Goal: Transaction & Acquisition: Obtain resource

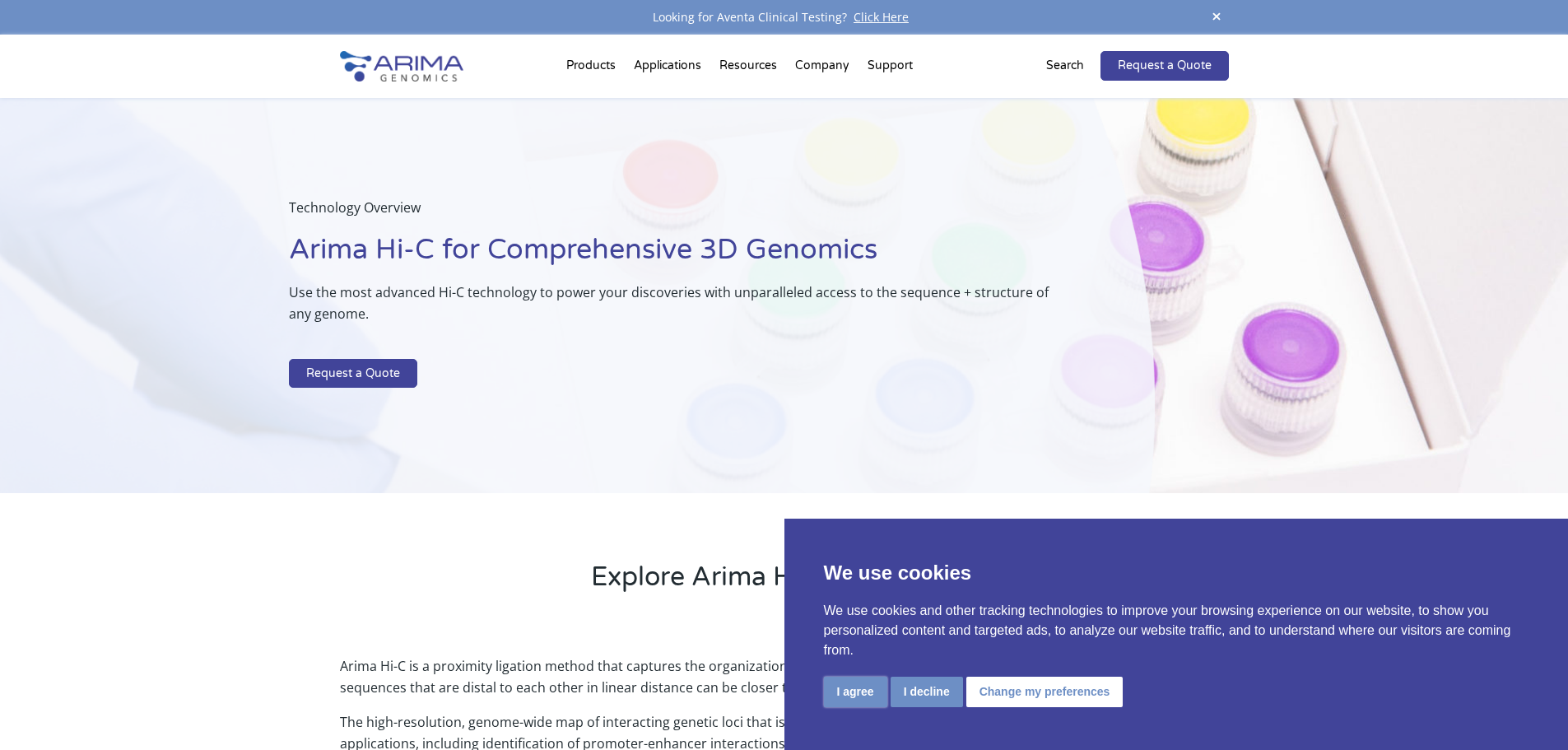
click at [833, 693] on button "I agree" at bounding box center [855, 691] width 63 height 30
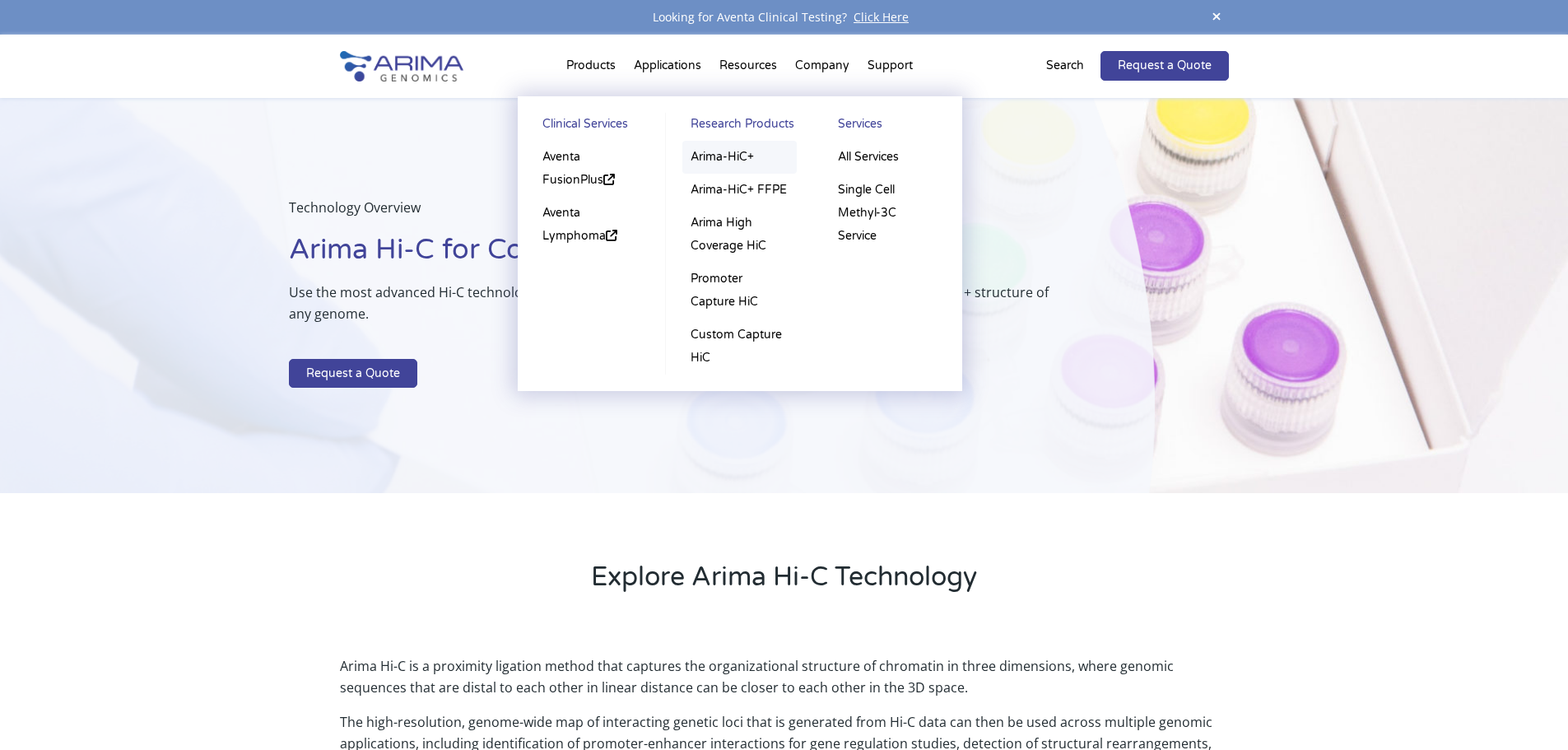
click at [706, 161] on link "Arima-HiC+" at bounding box center [739, 157] width 114 height 33
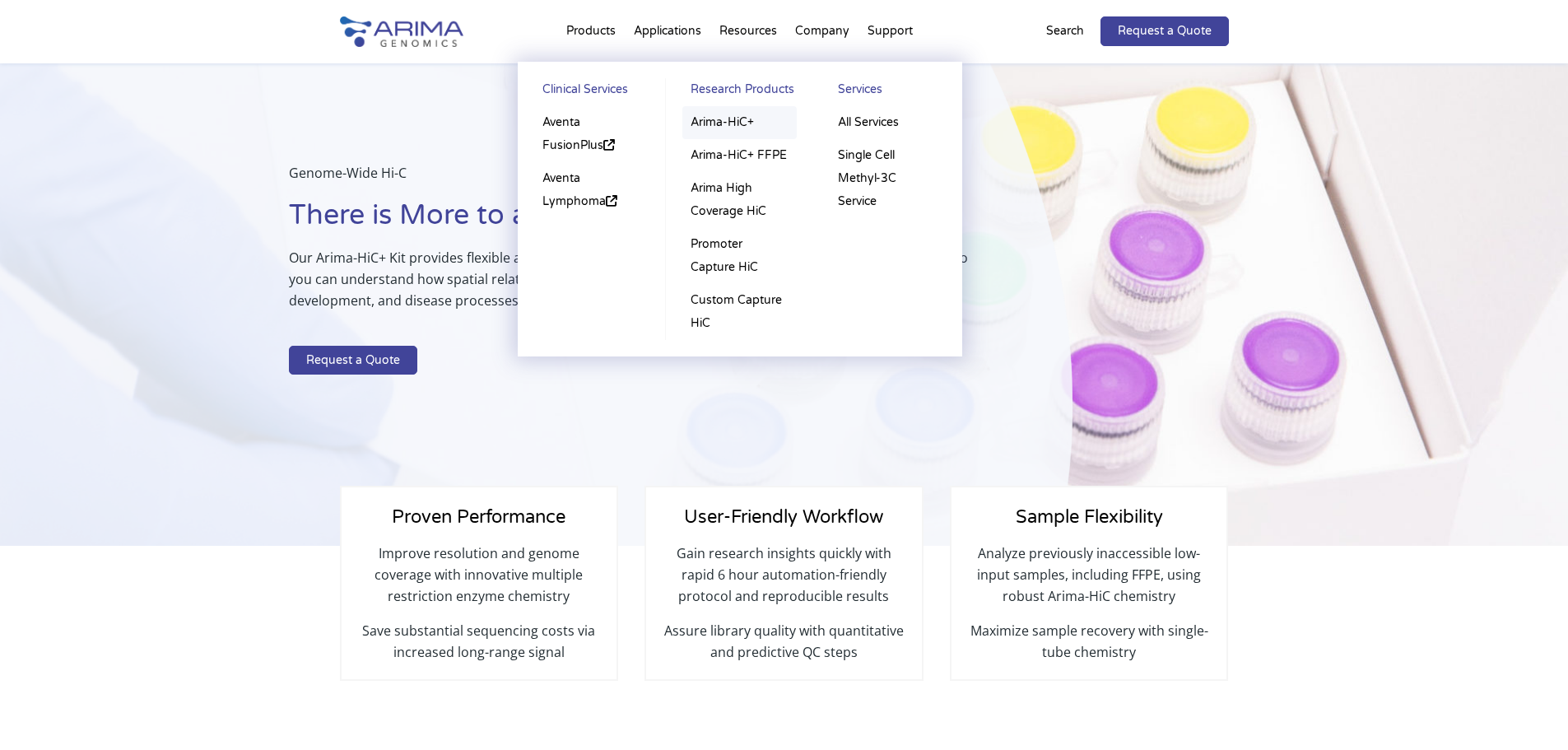
click at [741, 123] on link "Arima-HiC+" at bounding box center [739, 122] width 114 height 33
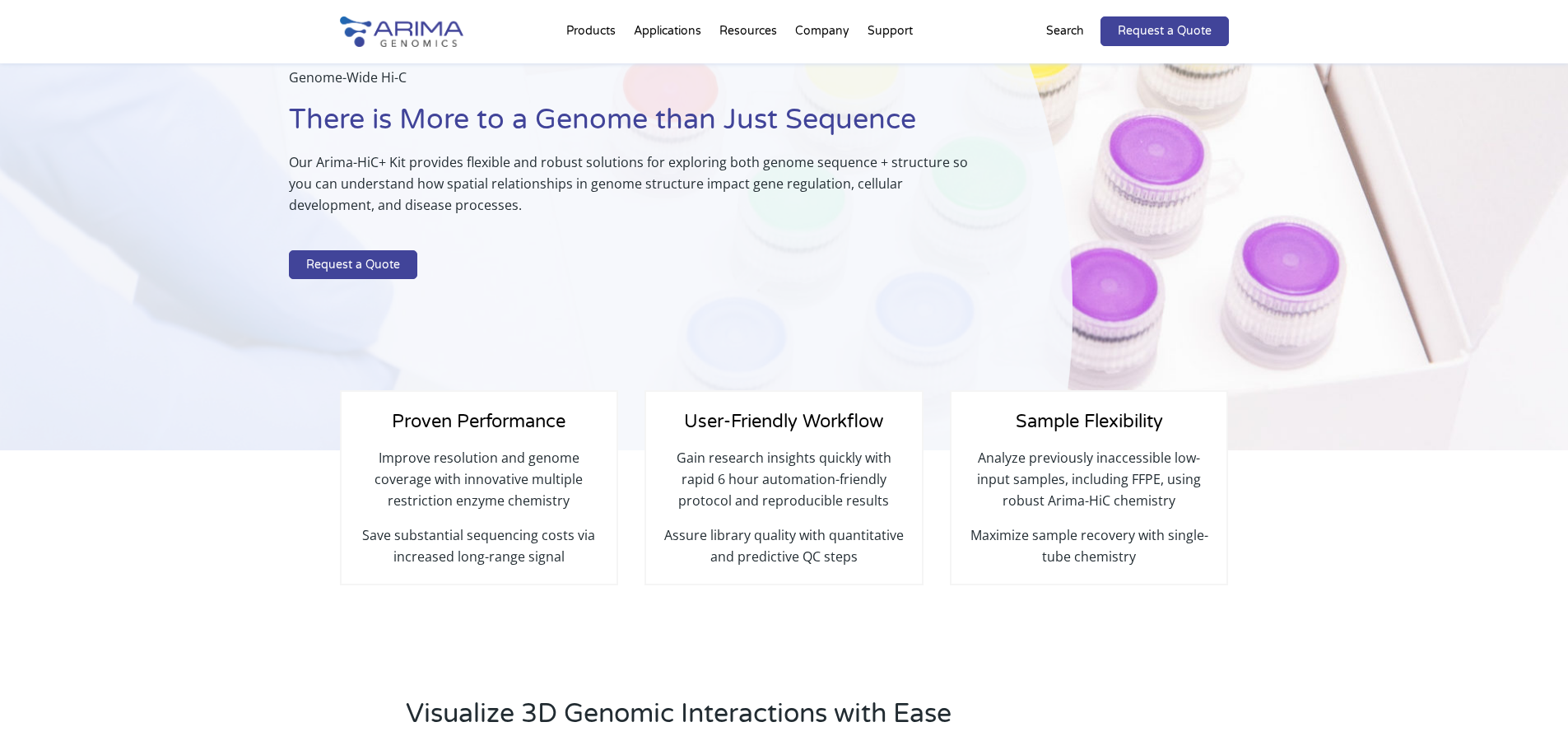
scroll to position [132, 0]
click at [407, 258] on link "Request a Quote" at bounding box center [353, 263] width 128 height 30
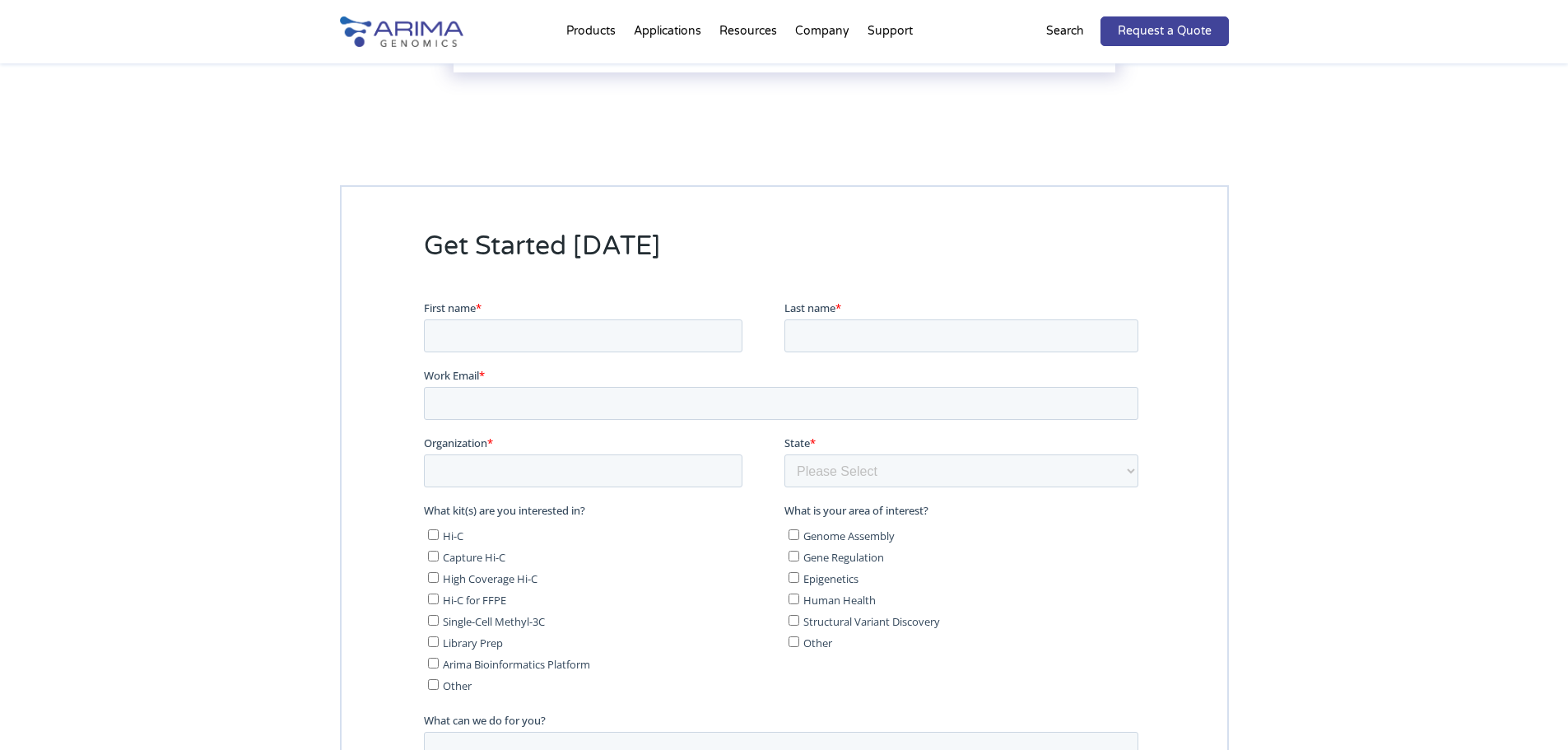
scroll to position [4158, 0]
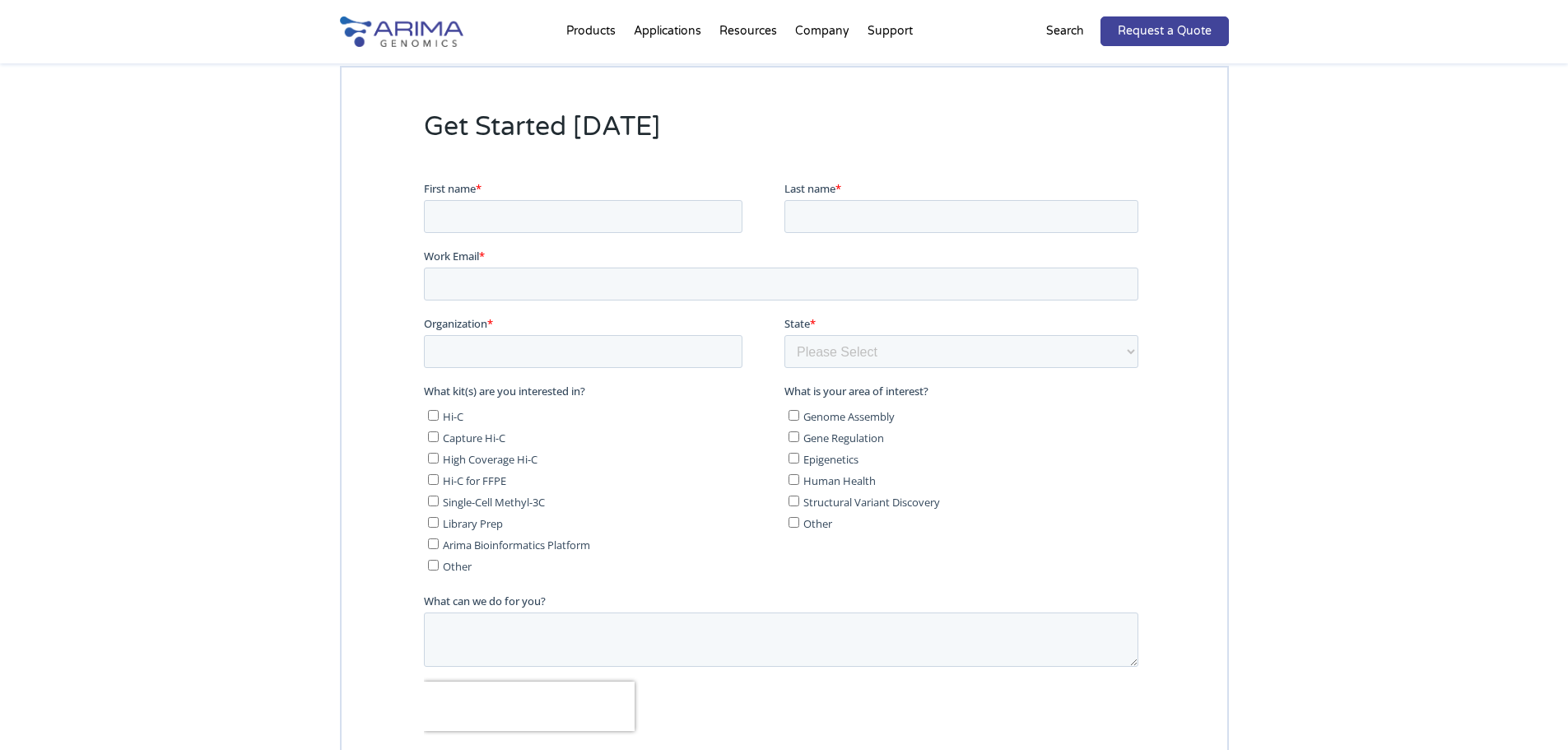
drag, startPoint x: 1567, startPoint y: 630, endPoint x: 1567, endPoint y: 686, distance: 56.0
click at [1567, 686] on div "Get Started Today" at bounding box center [784, 458] width 1568 height 916
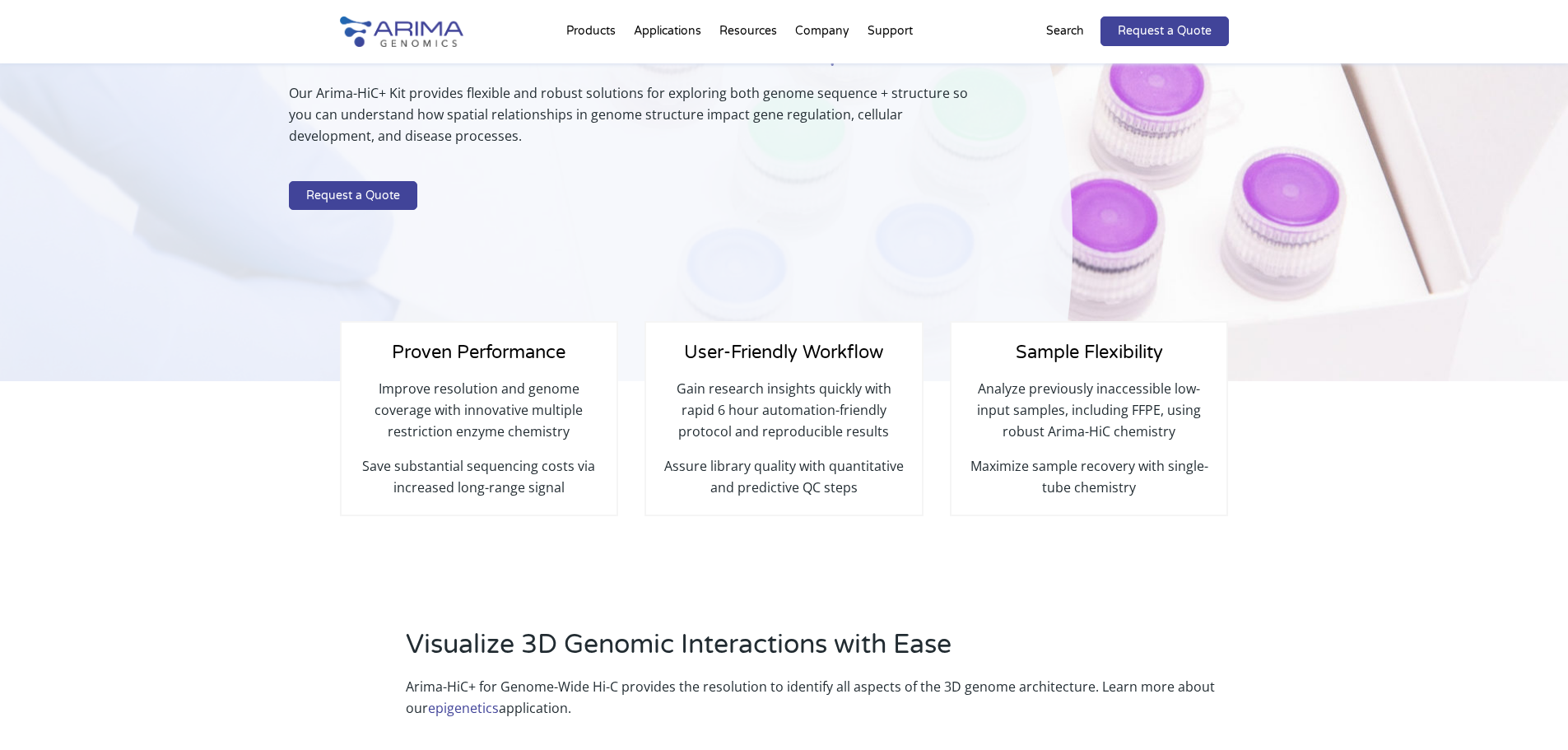
scroll to position [238, 0]
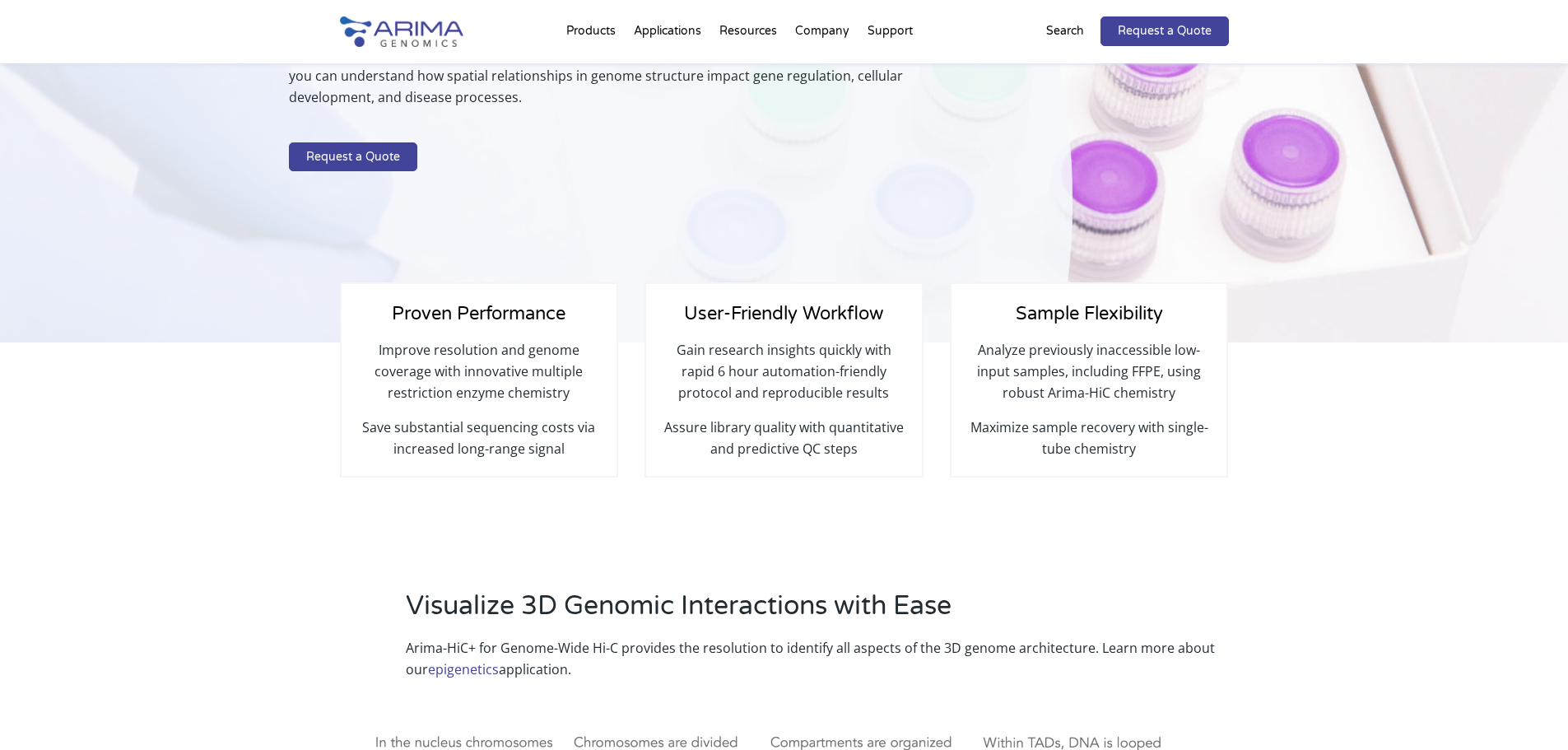
click at [350, 175] on div "Genome-Wide Hi-C There is More to a Genome than Just Sequence Our Arima-HiC+ Ki…" at bounding box center [639, 69] width 702 height 219
click at [366, 163] on link "Request a Quote" at bounding box center [353, 157] width 128 height 30
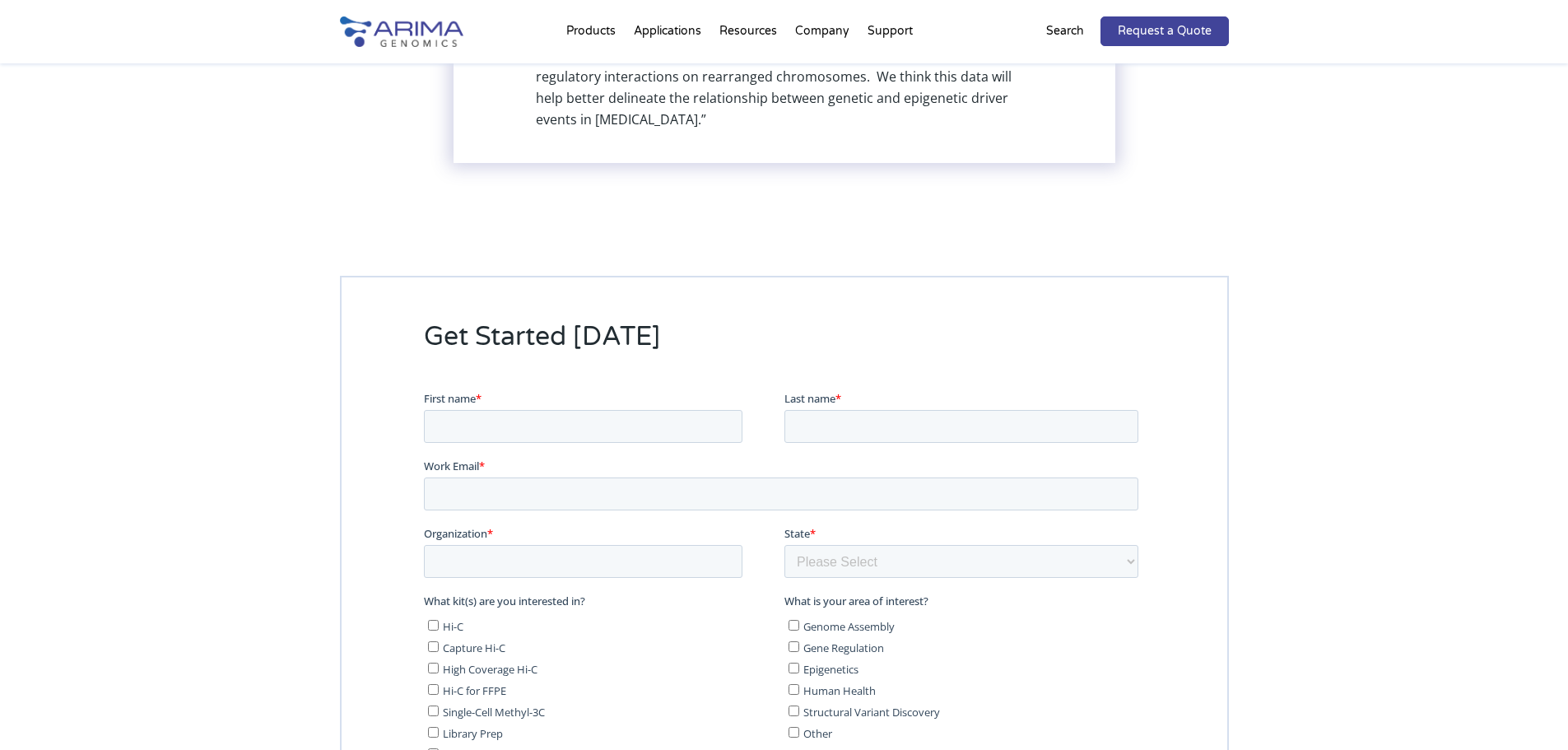
scroll to position [4158, 0]
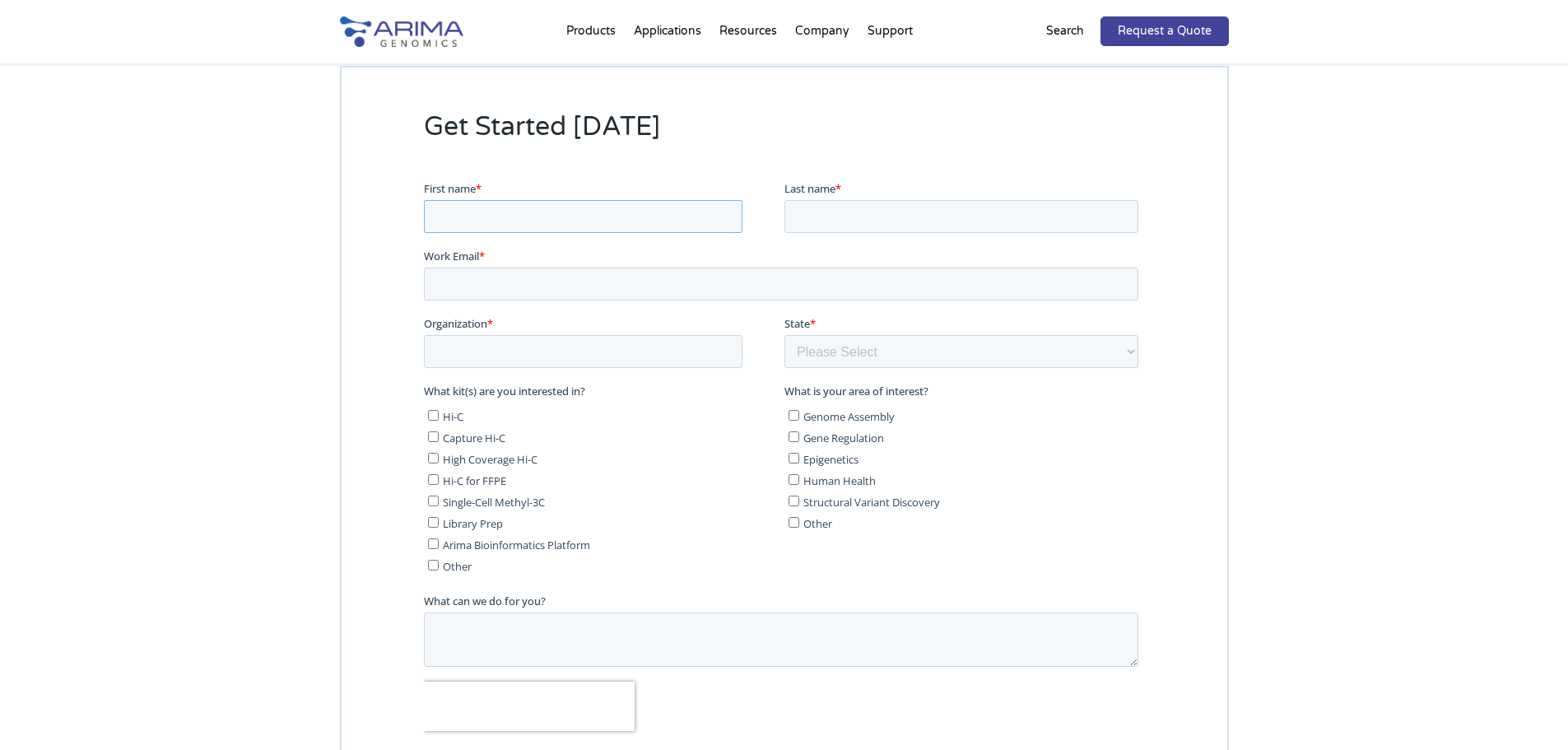
click at [638, 209] on input "First name *" at bounding box center [582, 215] width 318 height 33
type input "Akio"
click at [832, 207] on input "Akio" at bounding box center [961, 215] width 354 height 33
drag, startPoint x: 838, startPoint y: 213, endPoint x: 768, endPoint y: 213, distance: 70.0
click at [768, 213] on fieldset "First name * Akio Last name * Akio" at bounding box center [783, 213] width 721 height 68
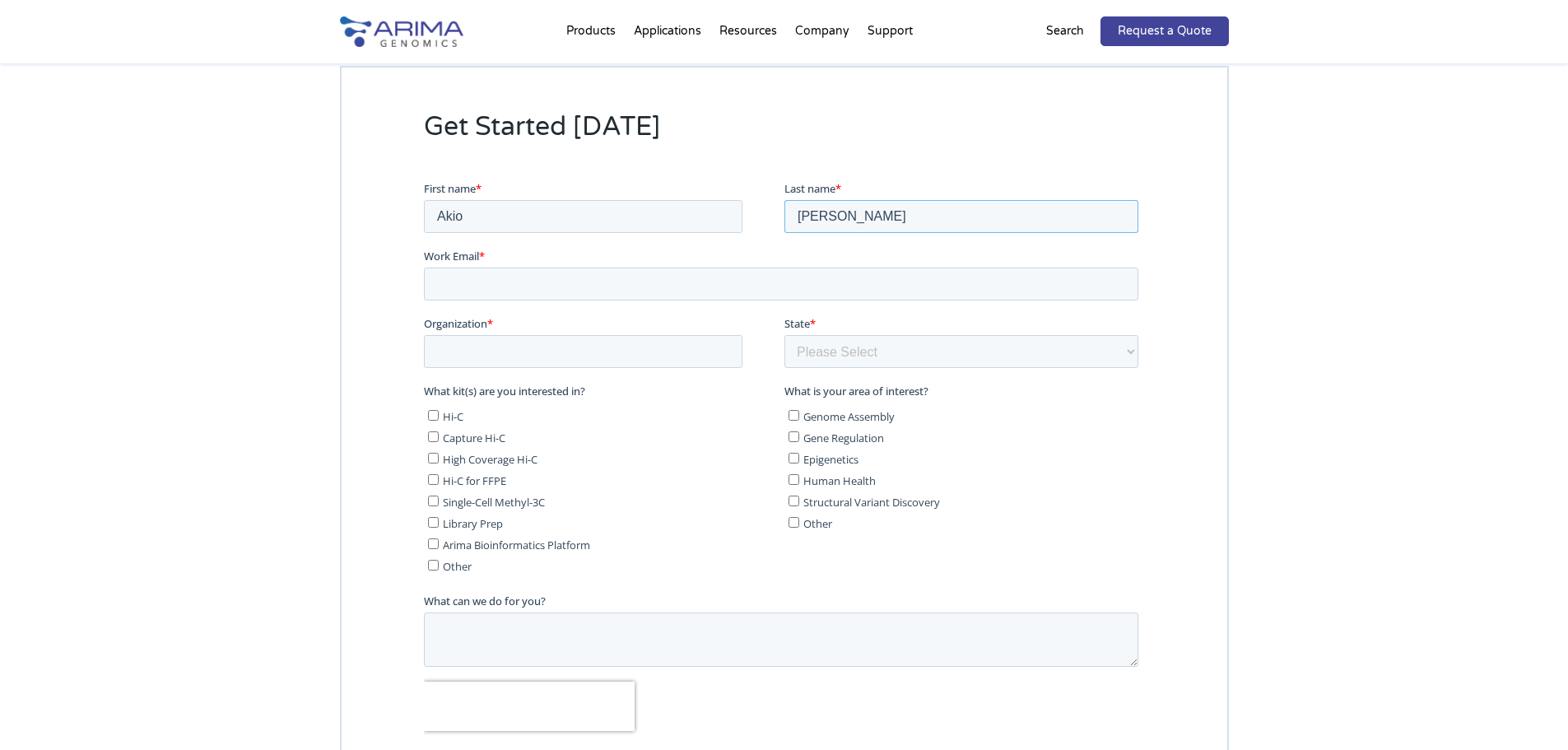
type input "Umemoto"
click at [610, 274] on input "Work Email *" at bounding box center [780, 283] width 714 height 33
type input "[EMAIL_ADDRESS][DOMAIN_NAME]"
click at [572, 344] on input "Organization *" at bounding box center [582, 350] width 318 height 33
type input "Hospital for Special Surgery"
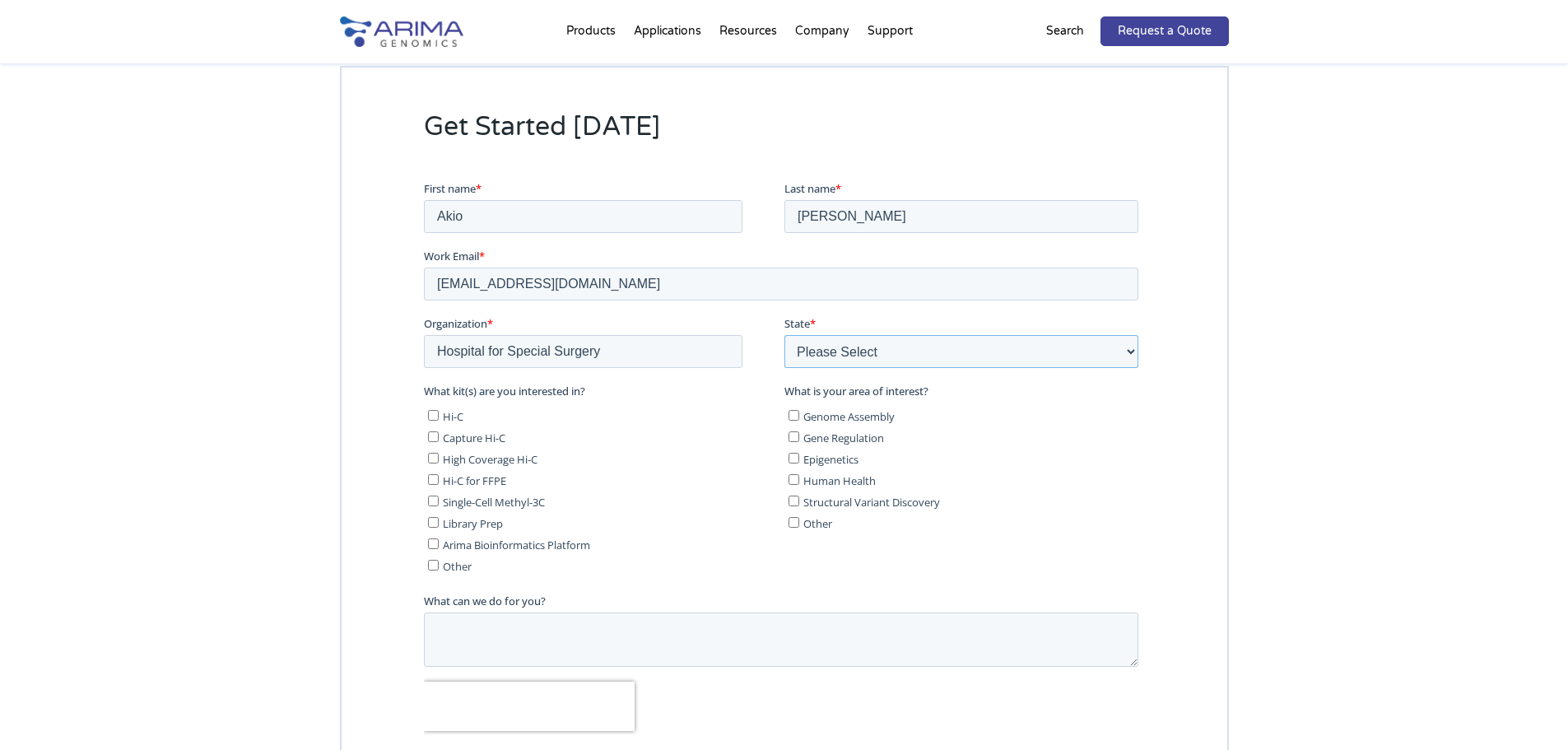
click at [832, 351] on select "Please Select Other/Non-US Alabama Alaska Arizona Arkansas California Colorado …" at bounding box center [961, 350] width 354 height 33
select select "New York"
click at [784, 334] on select "Please Select Other/Non-US Alabama Alaska Arizona Arkansas California Colorado …" at bounding box center [961, 350] width 354 height 33
click at [1055, 438] on label "Gene Regulation" at bounding box center [963, 436] width 350 height 16
click at [799, 438] on input "Gene Regulation" at bounding box center [793, 436] width 11 height 11
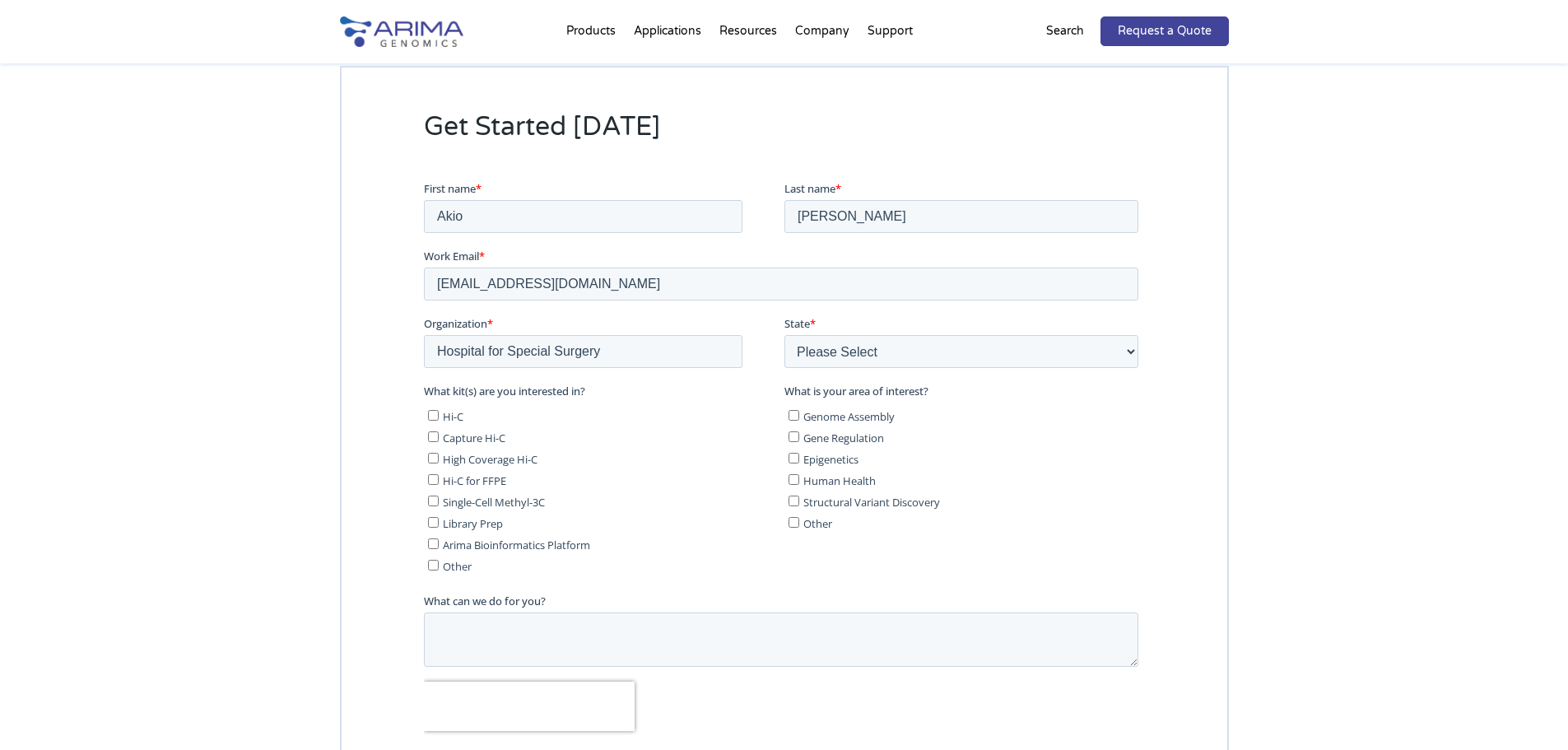
checkbox input "true"
click at [432, 413] on input "Hi-C" at bounding box center [432, 414] width 11 height 11
checkbox input "true"
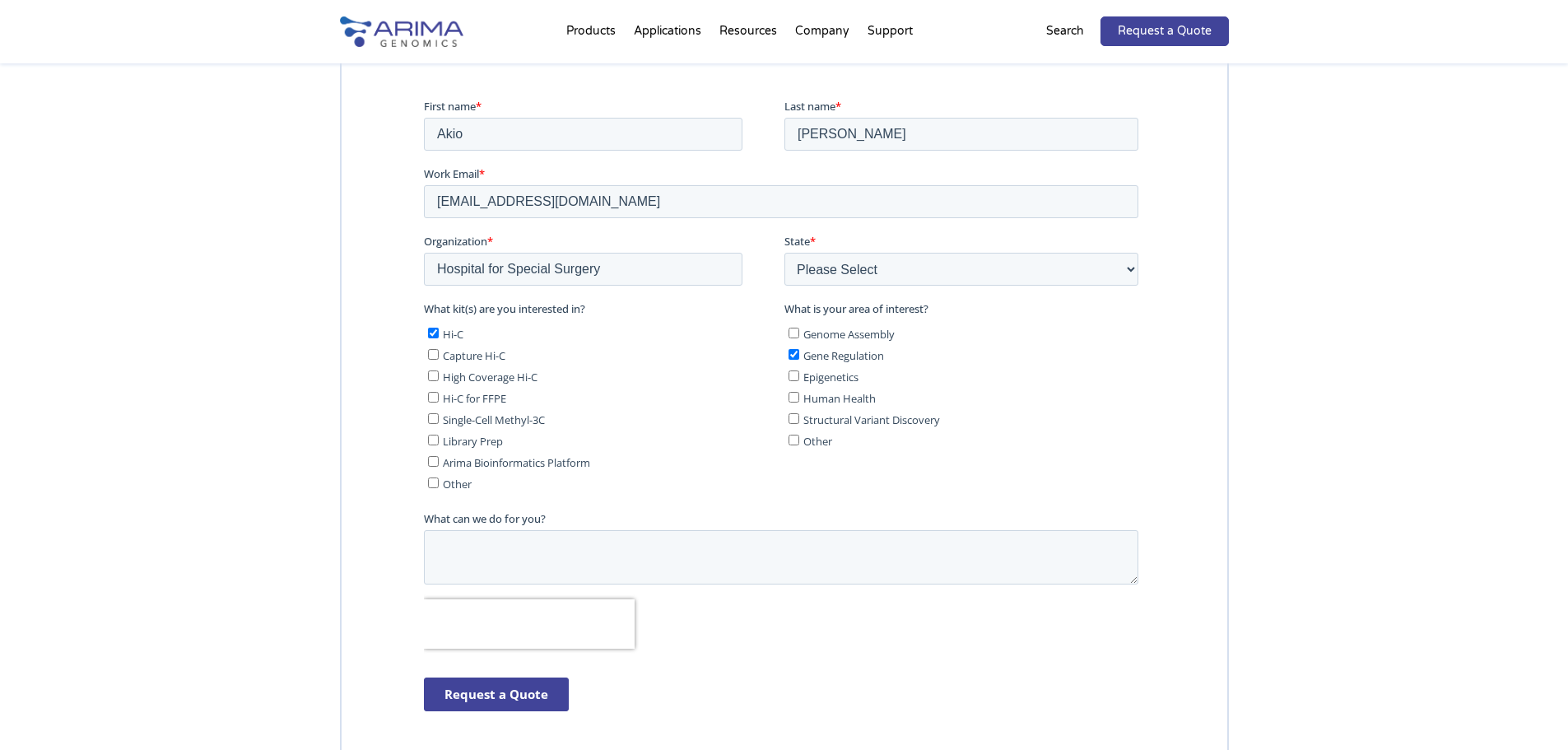
scroll to position [4321, 0]
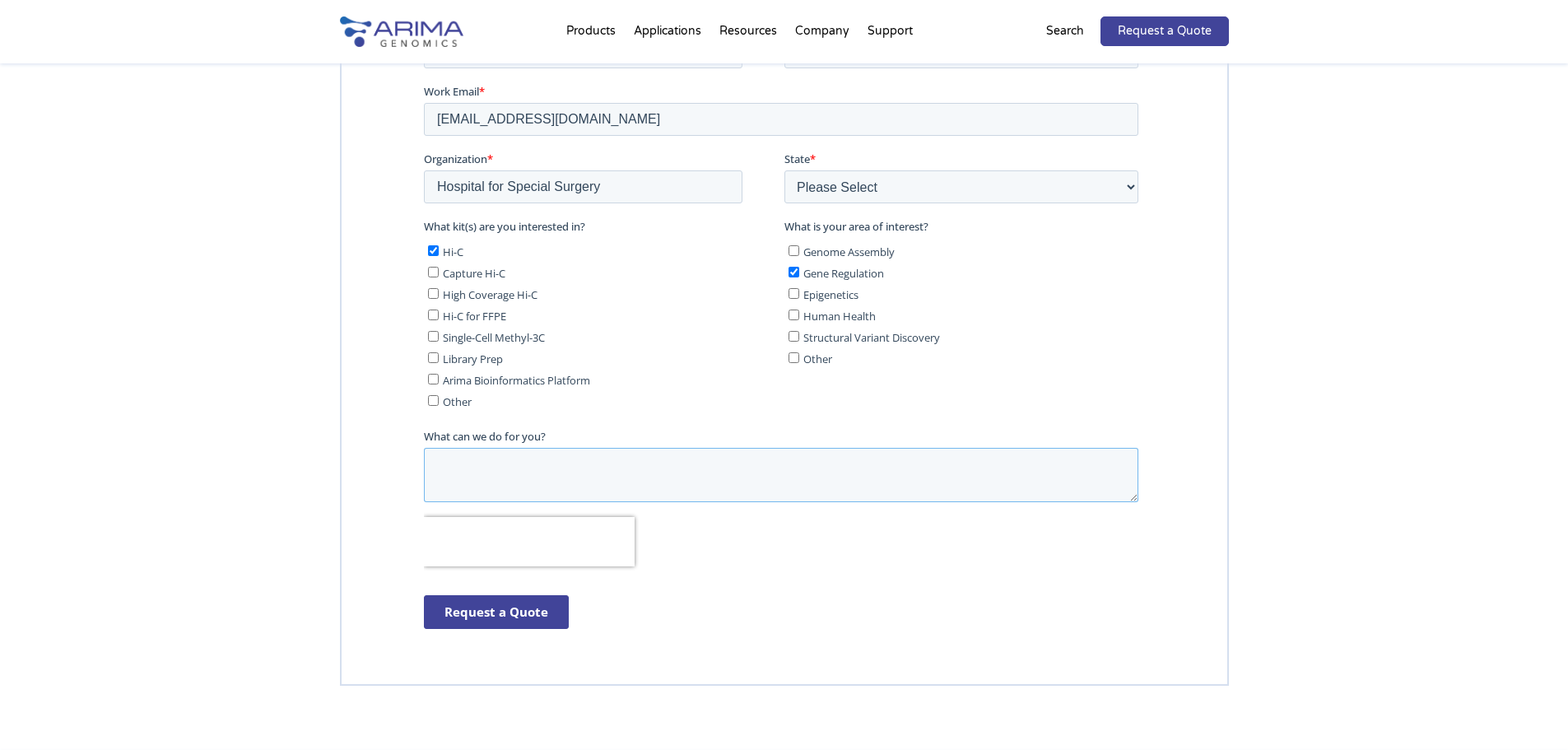
click at [718, 489] on textarea "What can we do for you?" at bounding box center [780, 474] width 714 height 54
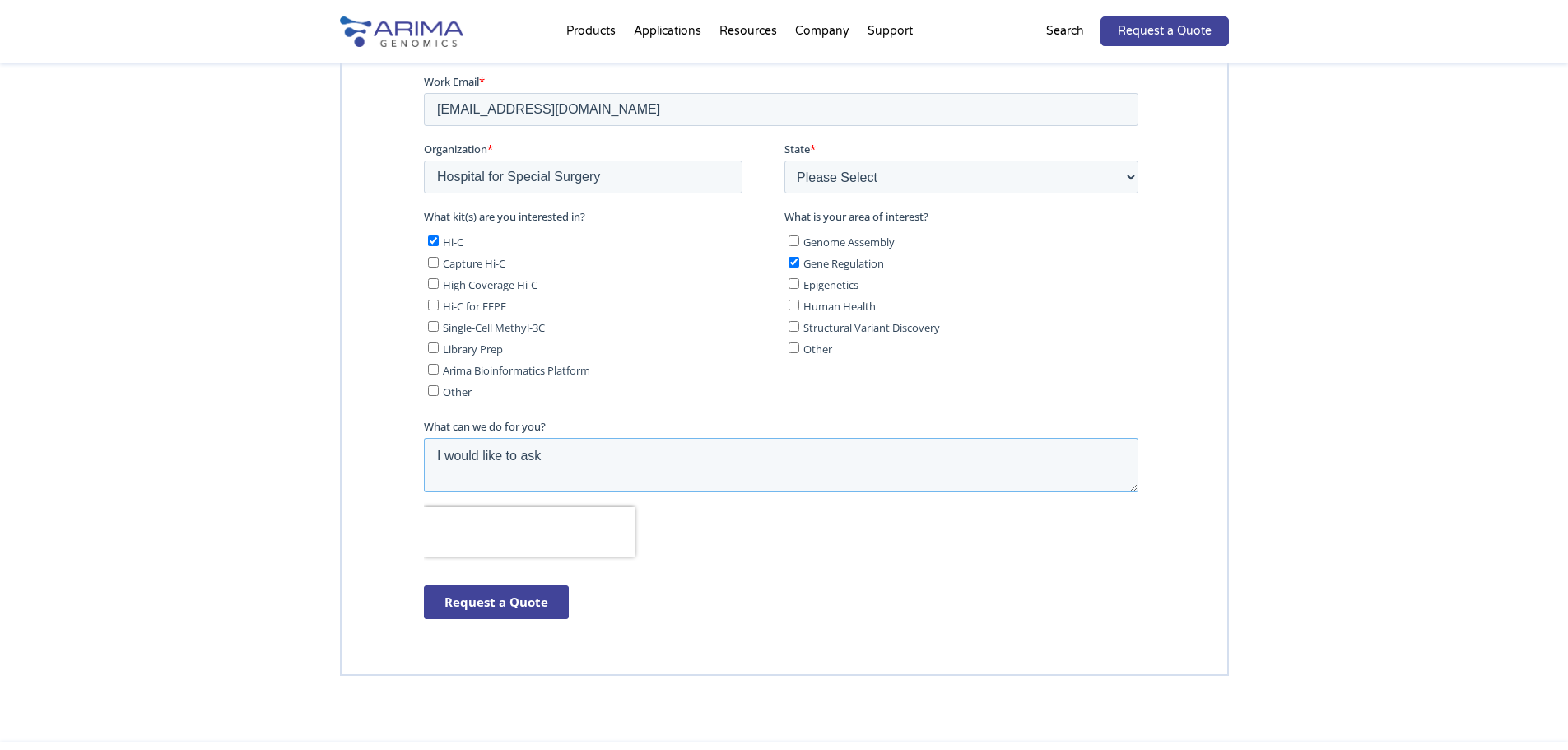
scroll to position [4354, 0]
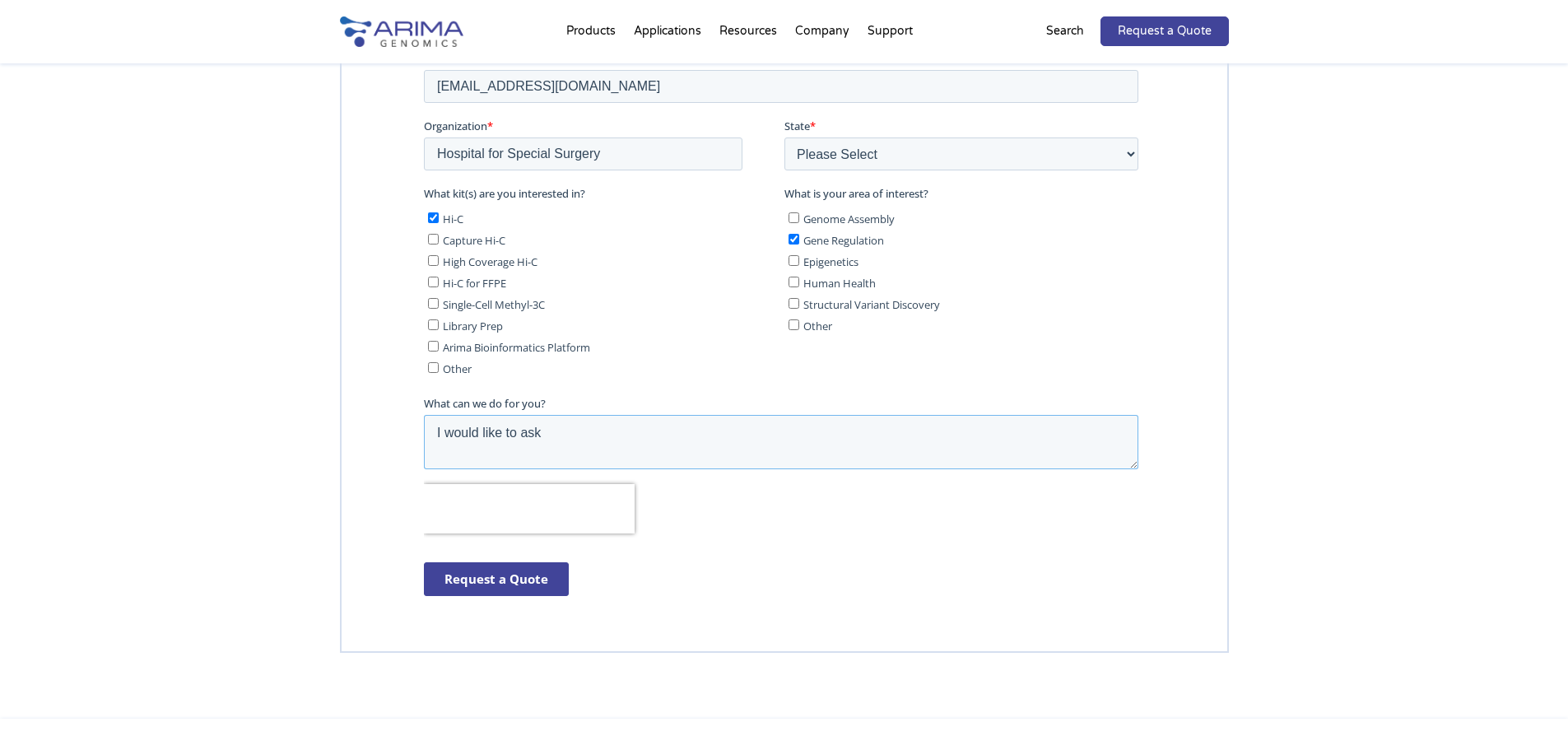
drag, startPoint x: 629, startPoint y: 452, endPoint x: 323, endPoint y: 448, distance: 306.0
click at [423, 448] on html "First name * Akio Last name * Umemoto Work Email * umemotoa@hss.edu Organizatio…" at bounding box center [783, 304] width 721 height 642
paste textarea "Could you please provide a quotation for the Arima HiC+ kit?"
type textarea "Could you please provide a quotation for the Arima HiC+ kit?"
click at [479, 570] on input "Request a Quote" at bounding box center [495, 578] width 145 height 34
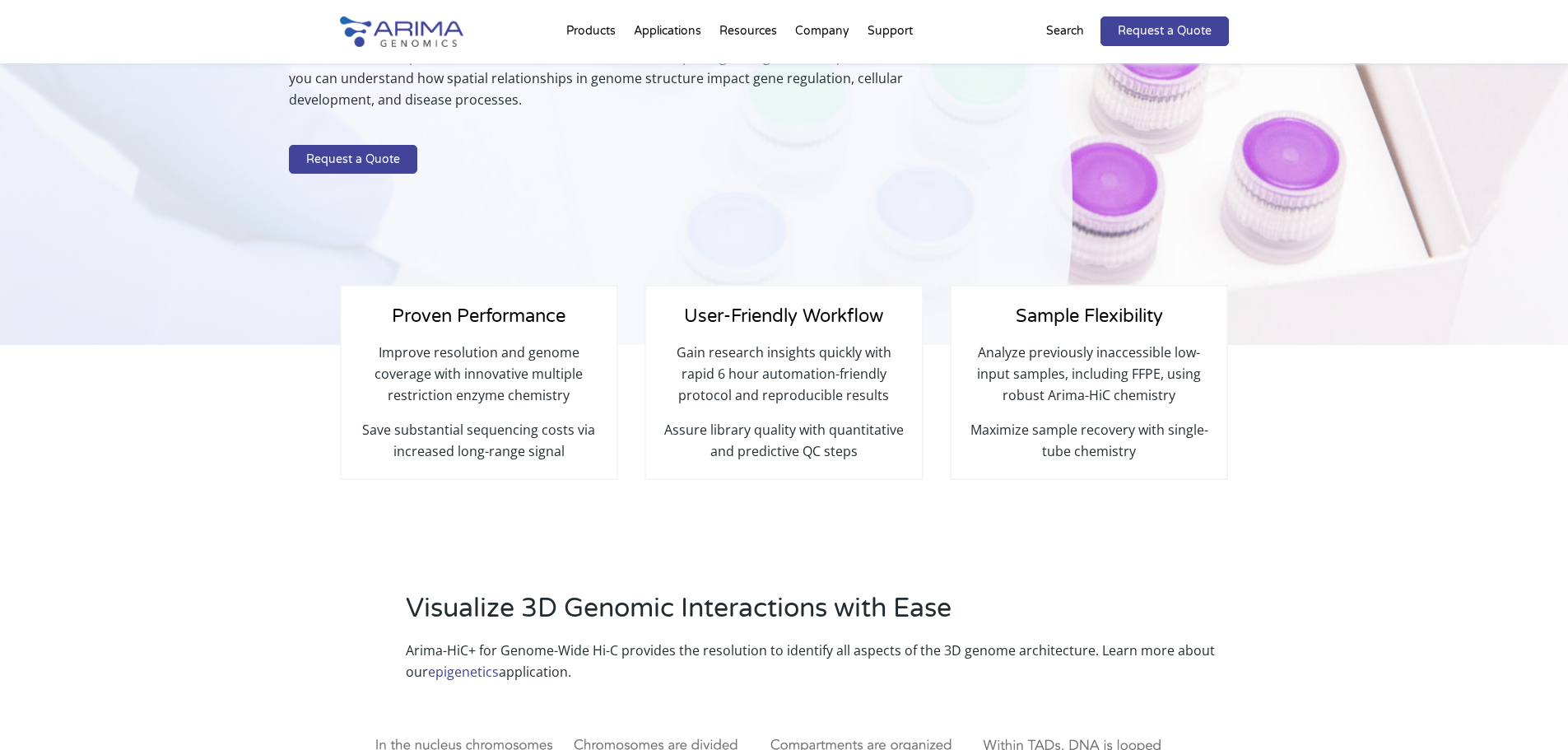
scroll to position [198, 0]
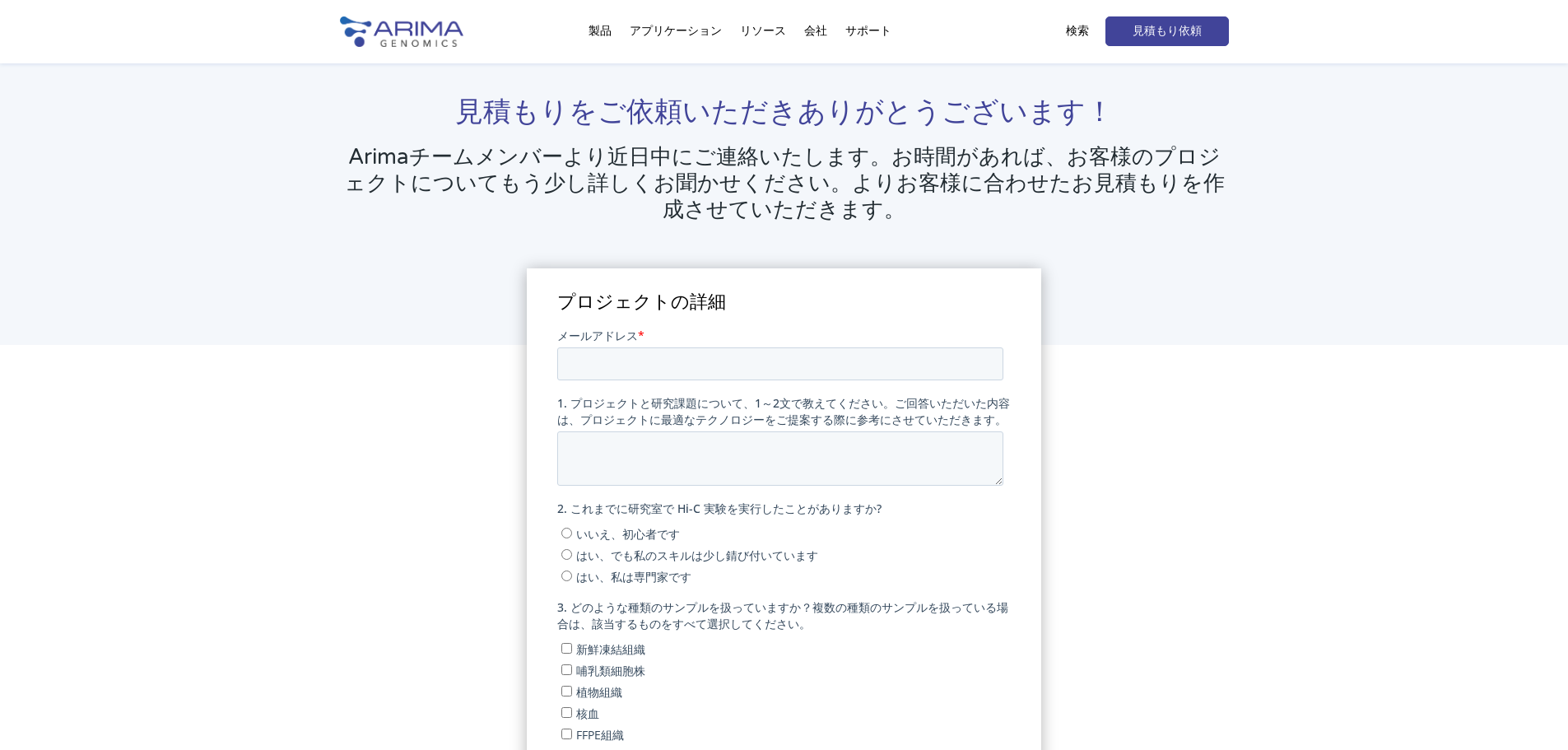
scroll to position [66, 0]
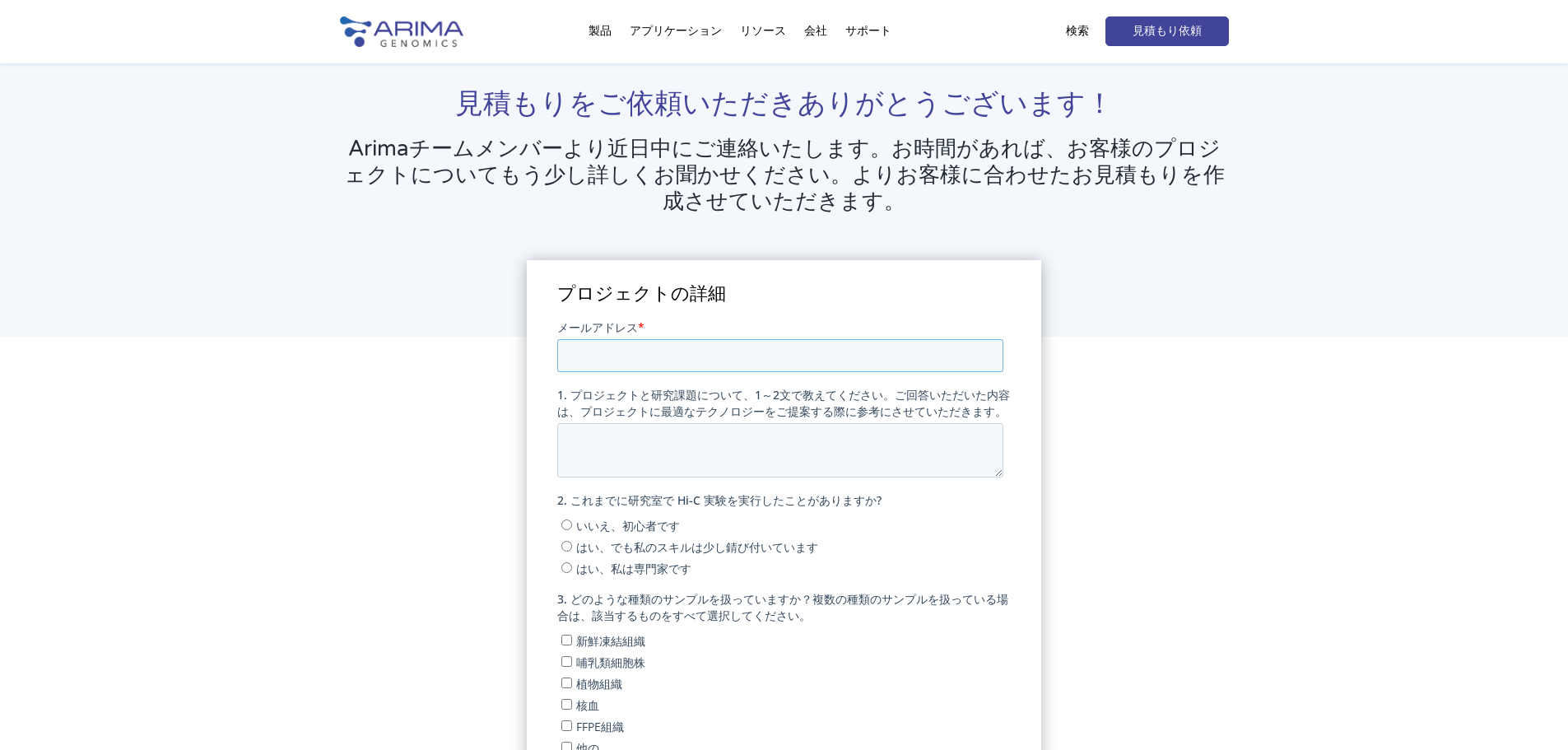
click at [728, 343] on input "メールアドレス *" at bounding box center [780, 355] width 446 height 33
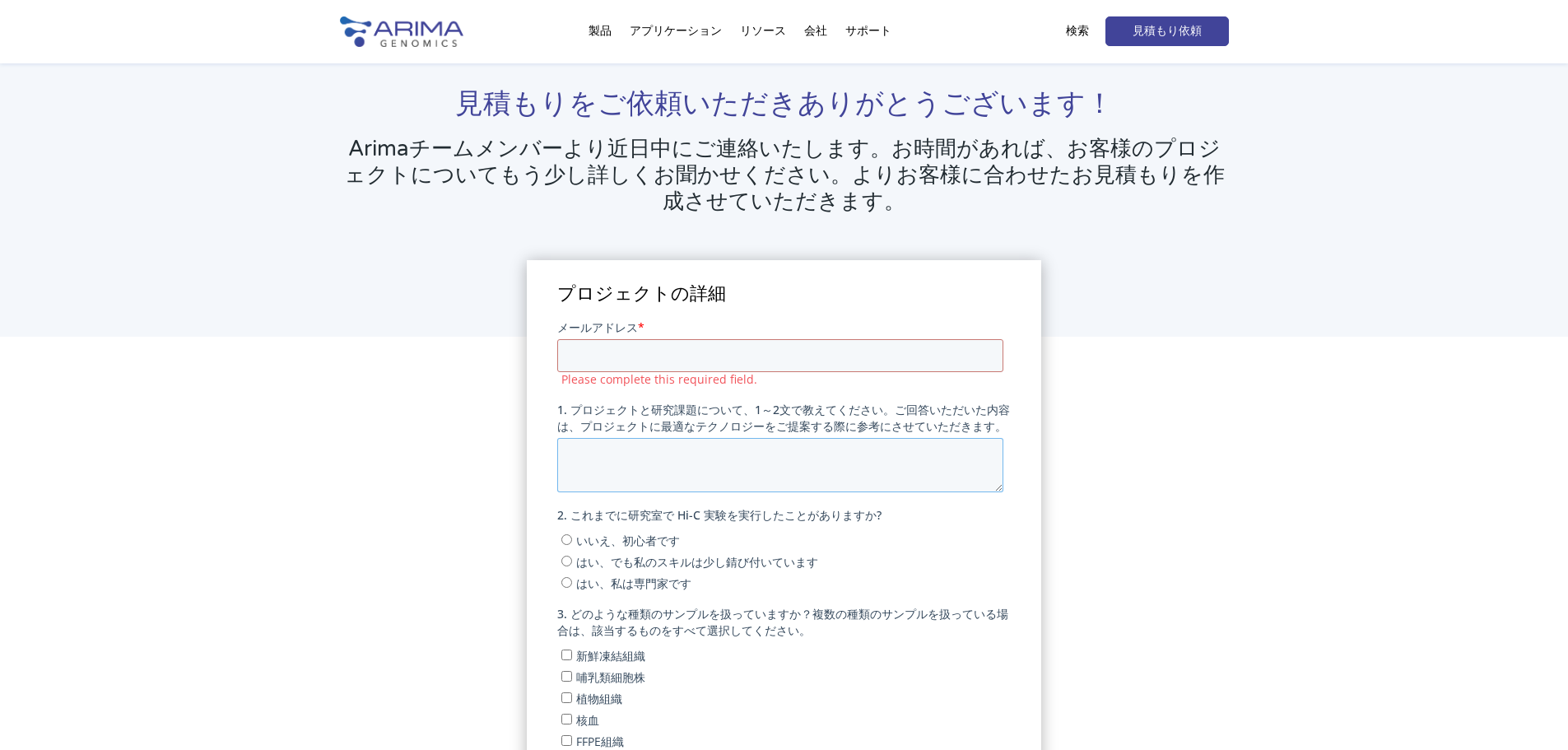
click at [743, 445] on textarea "1. プロジェクトと研究課題について、1～2文で教えてください。ご回答いただいた内容は、プロジェクトに最適なテクノロジーをご提案する際に参考にさせていただきま…" at bounding box center [780, 464] width 446 height 54
click at [736, 344] on input "メールアドレス *" at bounding box center [780, 355] width 446 height 33
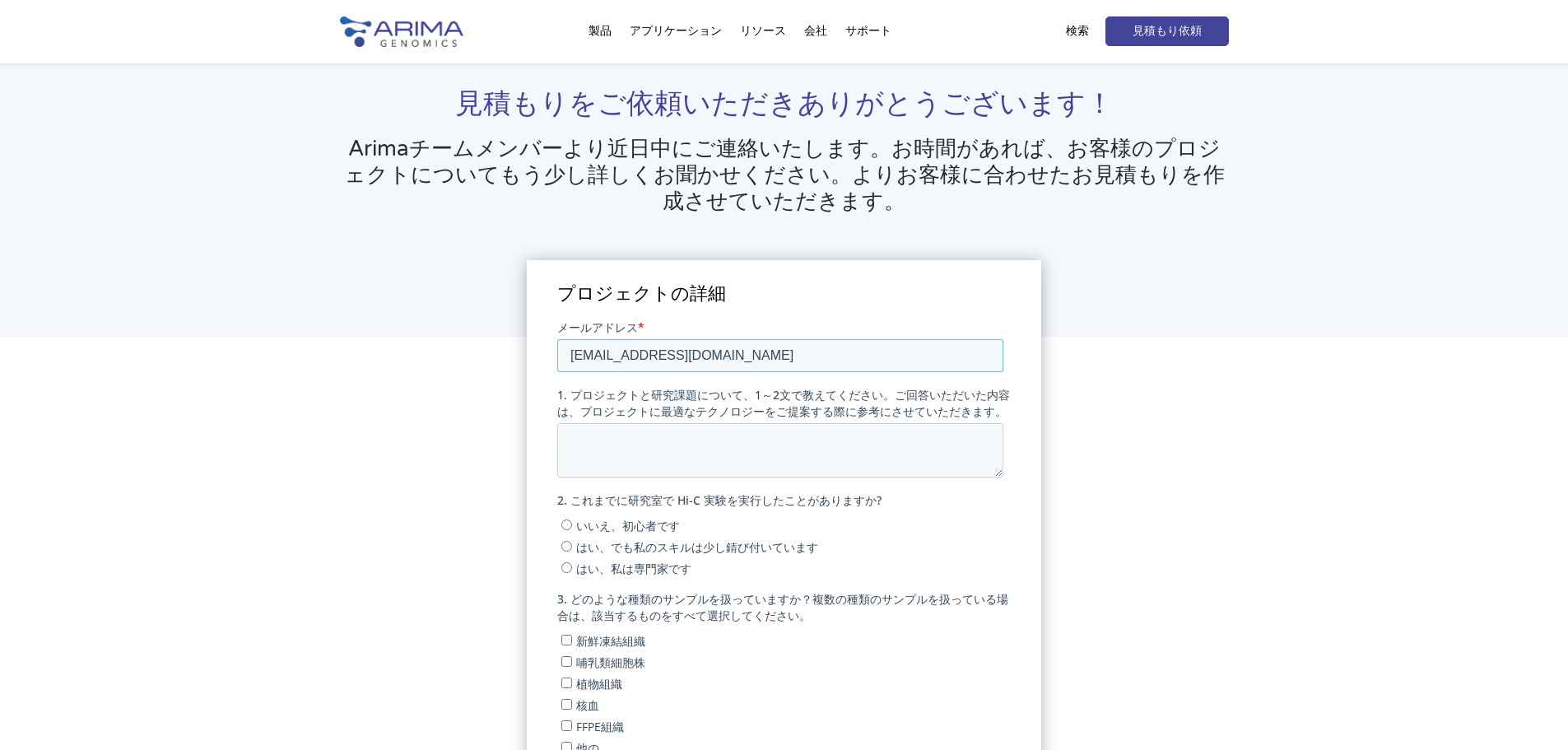
type input "[EMAIL_ADDRESS][DOMAIN_NAME]"
click at [655, 529] on font "いいえ、初心者です" at bounding box center [628, 525] width 104 height 16
click at [572, 529] on input "いいえ、初心者です" at bounding box center [567, 523] width 11 height 11
radio input "true"
click at [672, 469] on textarea "1. プロジェクトと研究課題について、1～2文で教えてください。ご回答いただいた内容は、プロジェクトに最適なテクノロジーをご提案する際に参考にさせていただきま…" at bounding box center [780, 449] width 446 height 54
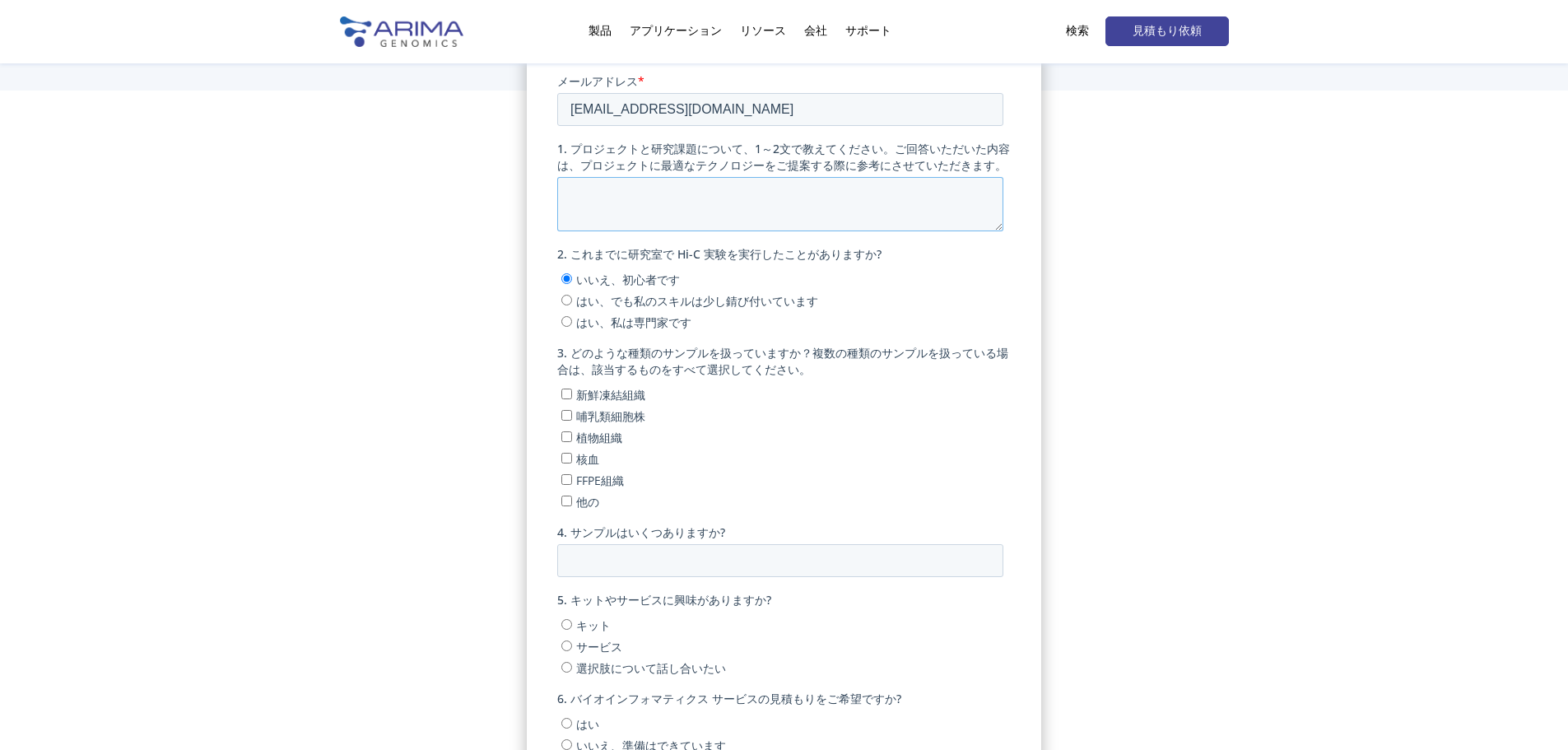
scroll to position [312, 0]
paste textarea "We will generate osteoclasts in vivo using human monocytes. We would like to in…"
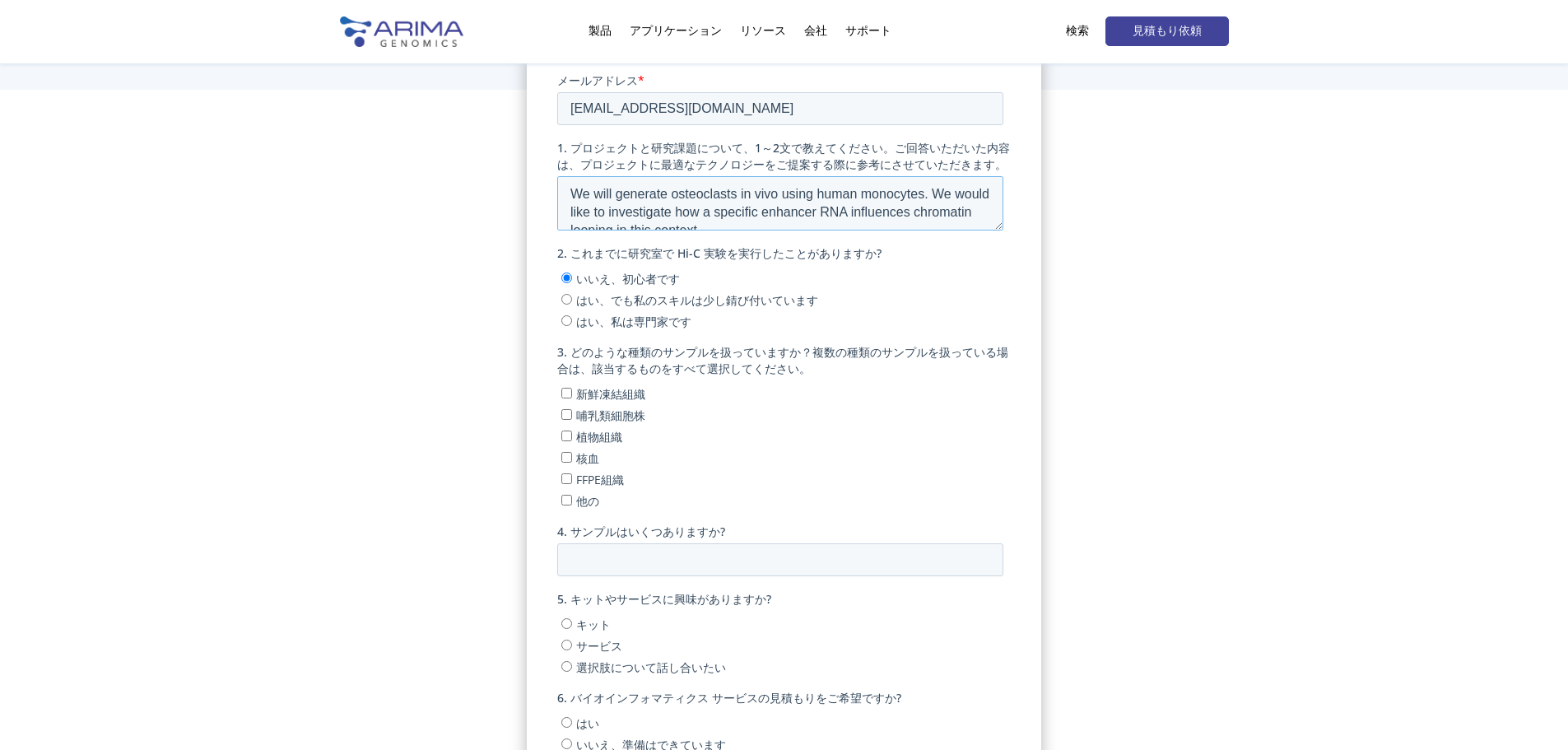
scroll to position [8, 0]
type textarea "We will generate osteoclasts in vivo using human monocytes. We would like to in…"
click at [589, 499] on font "他の" at bounding box center [588, 500] width 23 height 16
click at [572, 499] on input "他の" at bounding box center [567, 499] width 11 height 11
checkbox input "true"
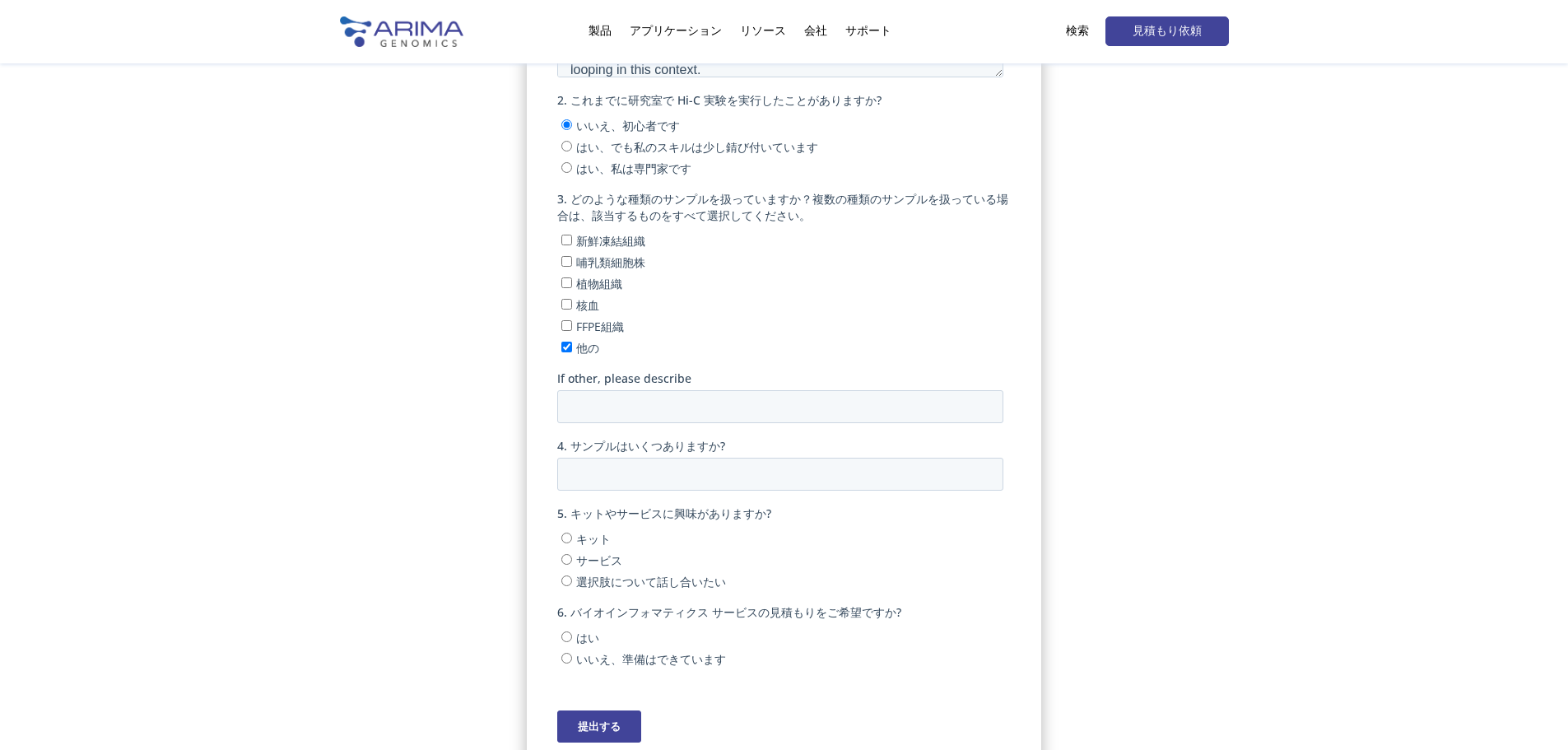
scroll to position [477, 0]
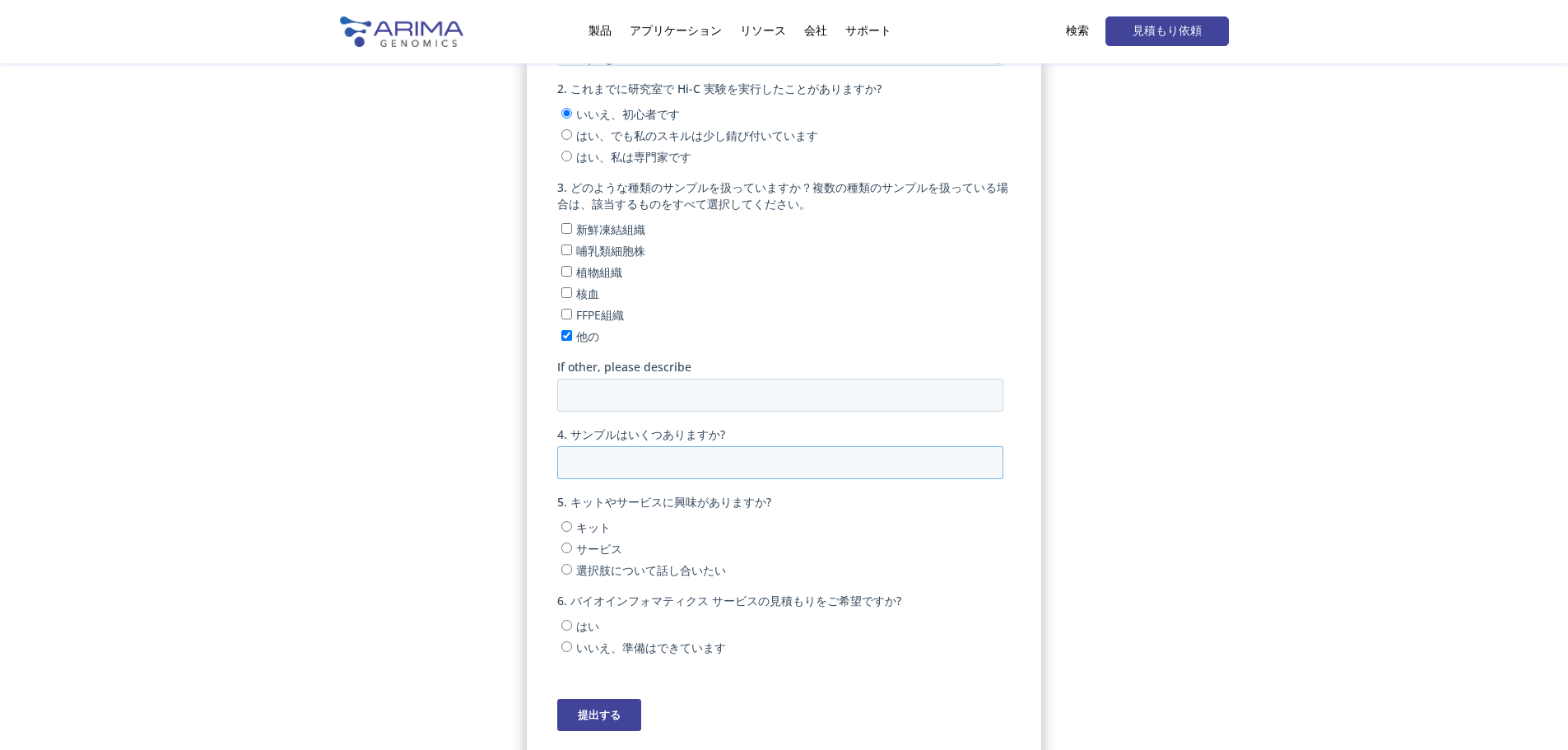
click at [610, 466] on input "4. サンプルはいくつありますか?" at bounding box center [780, 463] width 446 height 33
type input "4"
click at [600, 527] on font "キット" at bounding box center [594, 527] width 35 height 16
click at [572, 527] on input "キット" at bounding box center [567, 526] width 11 height 11
radio input "true"
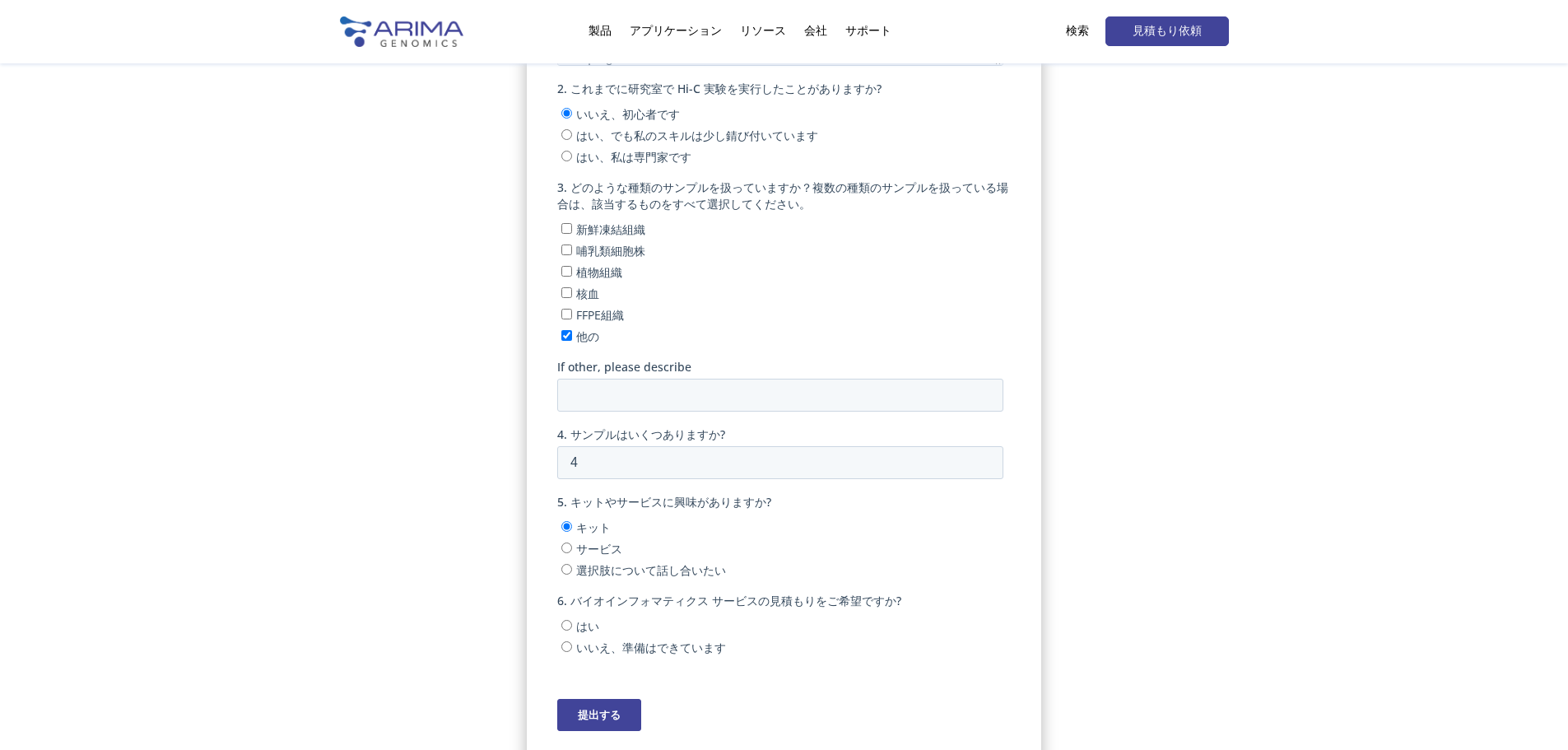
click at [589, 646] on font "いいえ、準備はできています" at bounding box center [651, 647] width 149 height 16
click at [572, 646] on input "いいえ、準備はできています" at bounding box center [567, 646] width 11 height 11
radio input "true"
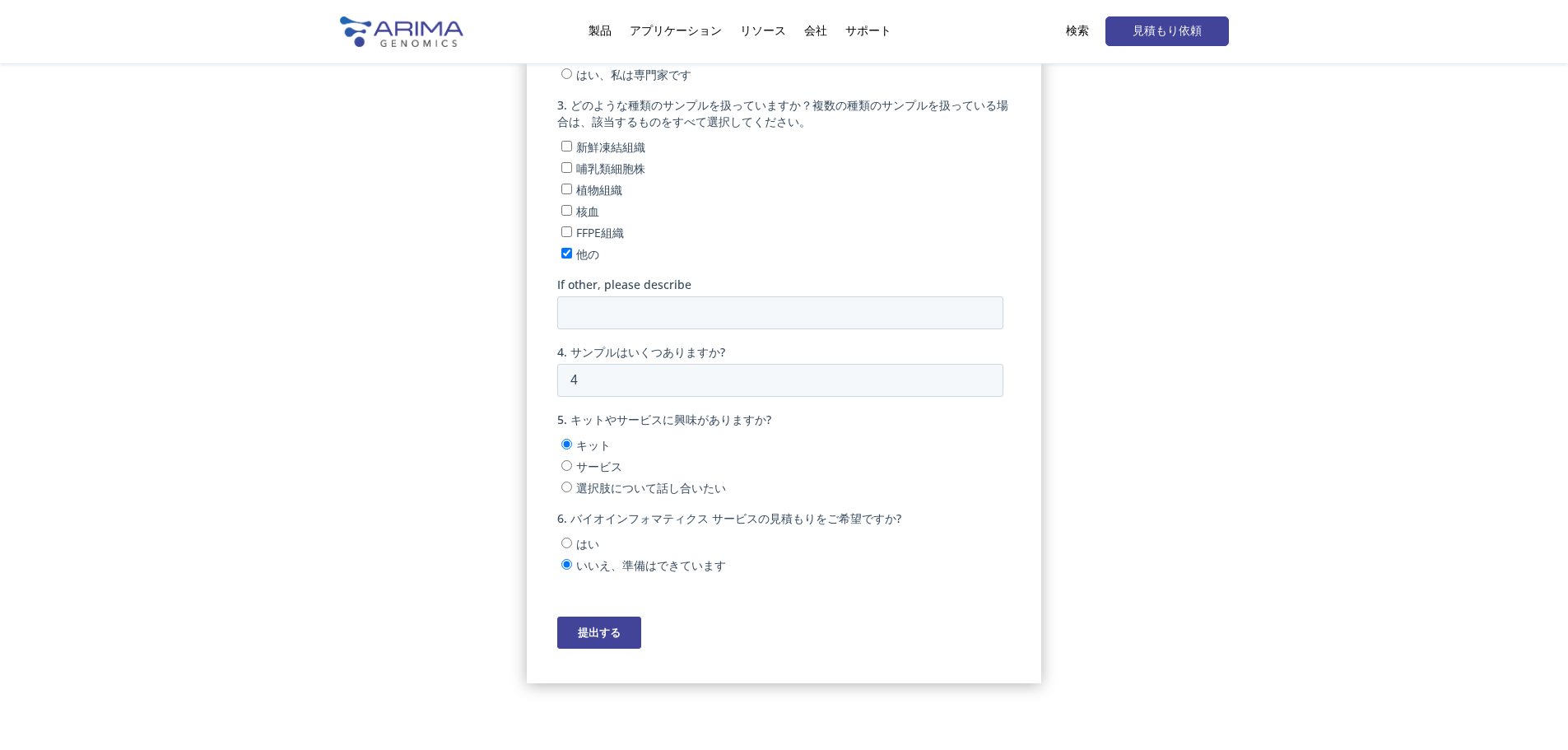
click at [630, 640] on input "提出する" at bounding box center [599, 632] width 84 height 32
type input "Submit"
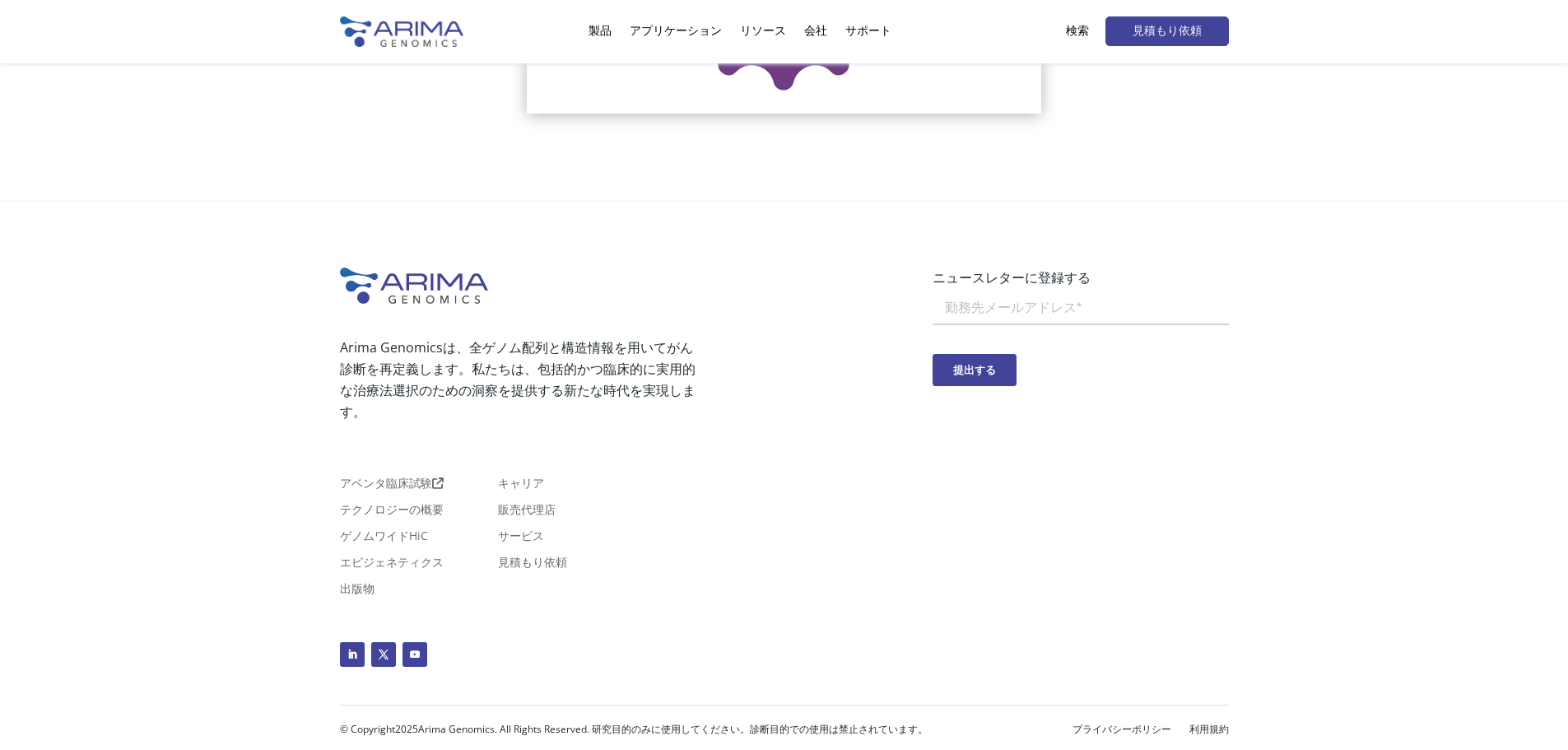
scroll to position [591, 0]
